Goal: Information Seeking & Learning: Learn about a topic

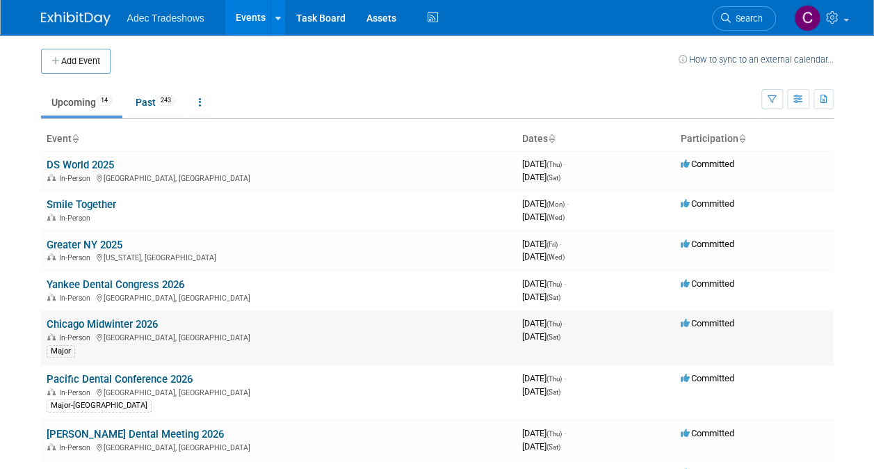
click at [93, 325] on link "Chicago Midwinter 2026" at bounding box center [102, 324] width 111 height 13
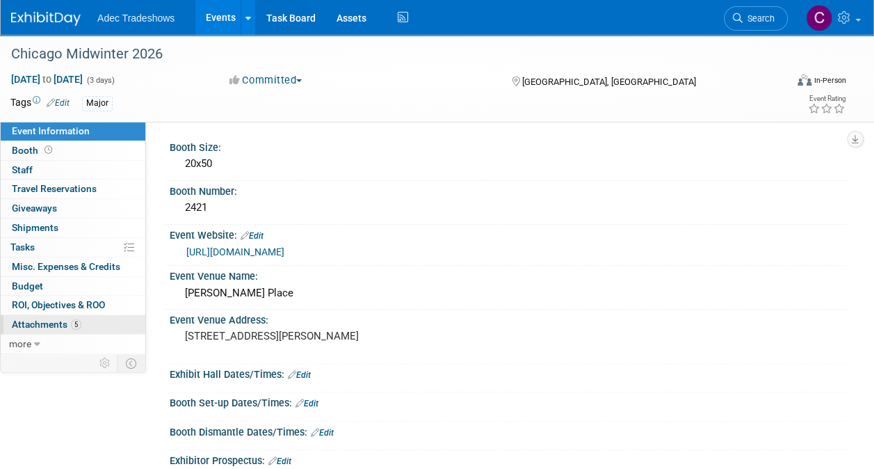
click at [67, 321] on span "Attachments 5" at bounding box center [47, 324] width 70 height 11
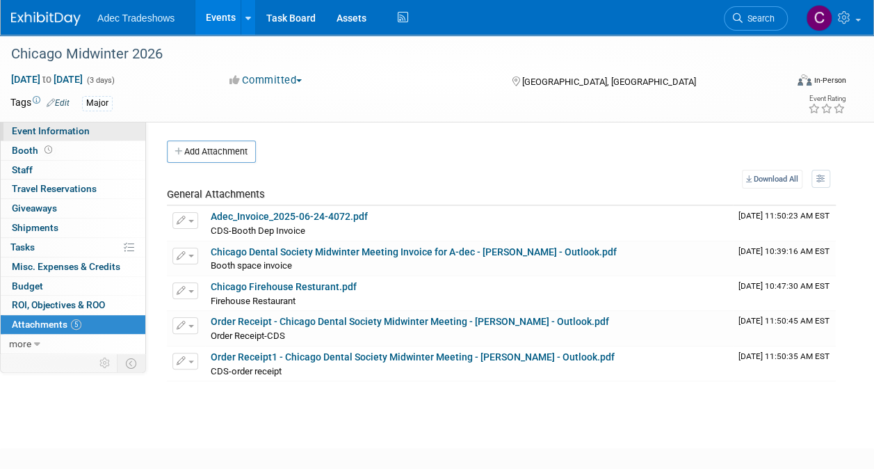
click at [74, 132] on span "Event Information" at bounding box center [51, 130] width 78 height 11
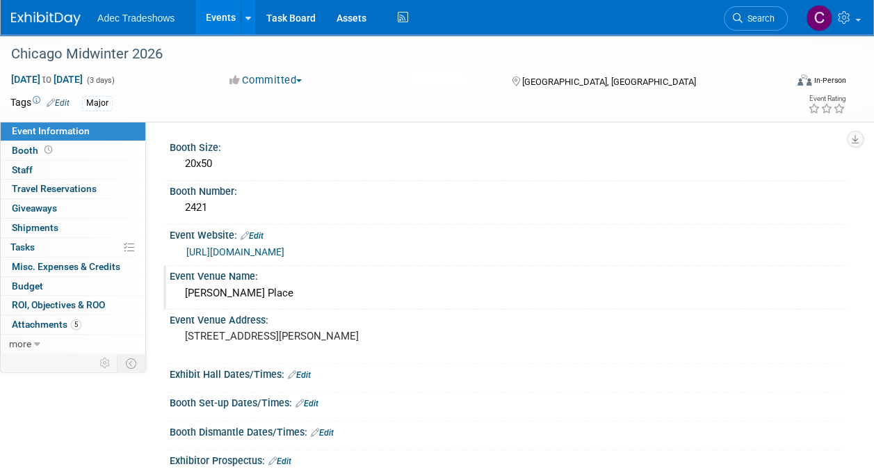
scroll to position [70, 0]
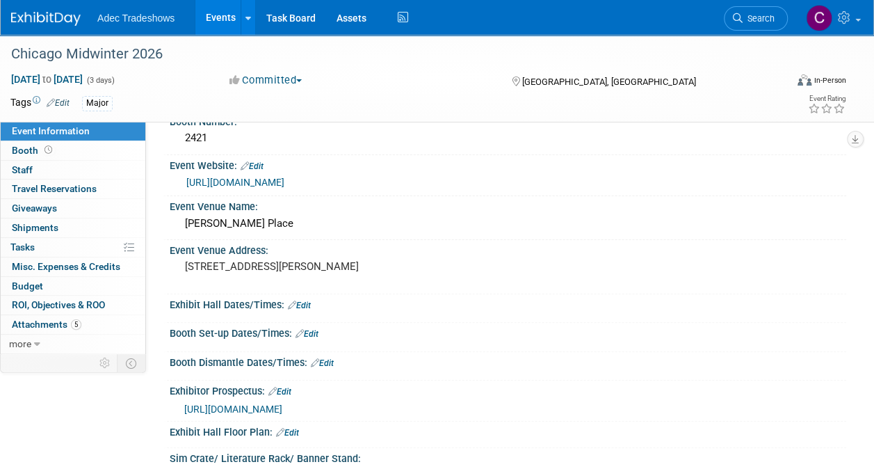
drag, startPoint x: 286, startPoint y: 177, endPoint x: 186, endPoint y: 182, distance: 99.5
click at [186, 182] on div "https://www.cds.org/" at bounding box center [511, 183] width 650 height 16
drag, startPoint x: 186, startPoint y: 182, endPoint x: 194, endPoint y: 179, distance: 7.9
copy link "https://www.cds.org/"
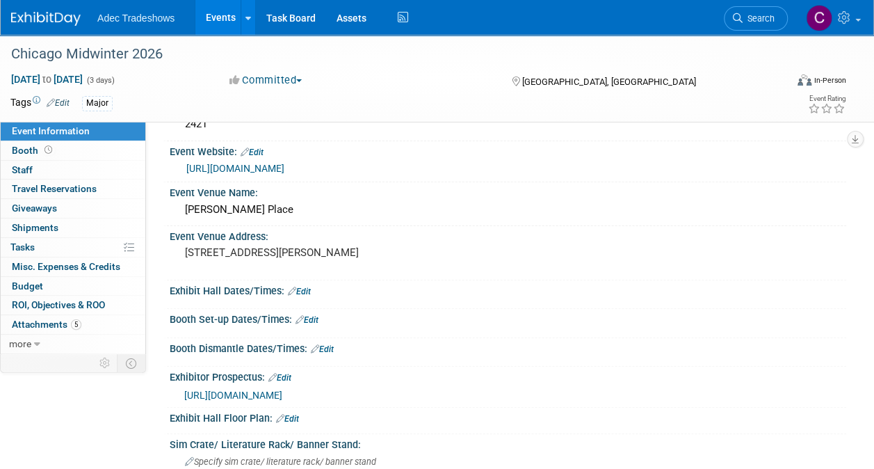
scroll to position [0, 0]
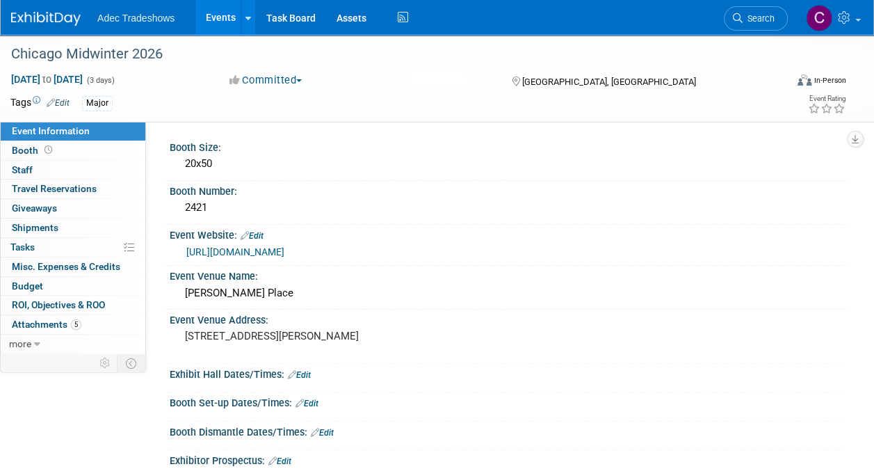
click at [127, 15] on span "Adec Tradeshows" at bounding box center [135, 18] width 77 height 11
click at [210, 13] on link "Events" at bounding box center [220, 17] width 51 height 35
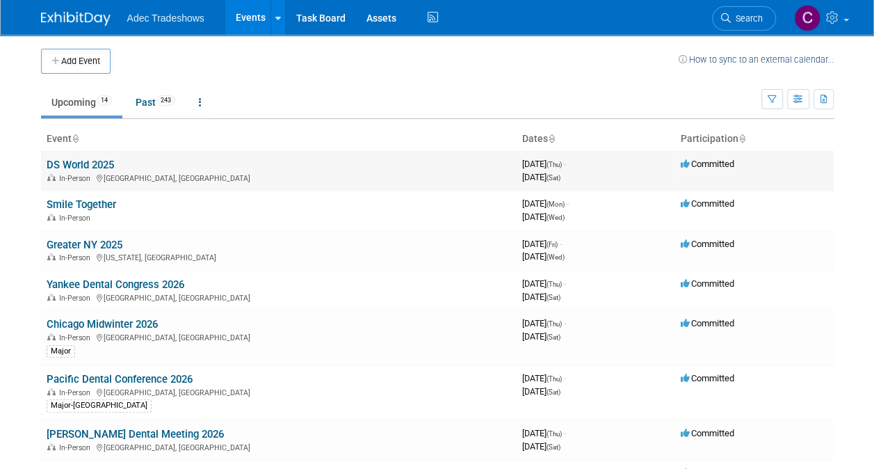
click at [83, 168] on link "DS World 2025" at bounding box center [80, 165] width 67 height 13
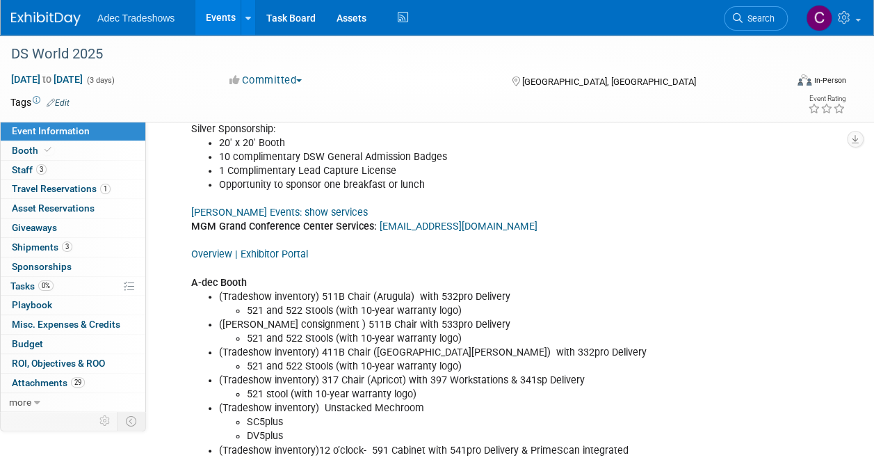
scroll to position [556, 0]
click at [321, 205] on link "Czarnowski Events: show services" at bounding box center [279, 211] width 177 height 12
click at [296, 205] on link "Czarnowski Events: show services" at bounding box center [279, 211] width 177 height 12
